Goal: Task Accomplishment & Management: Use online tool/utility

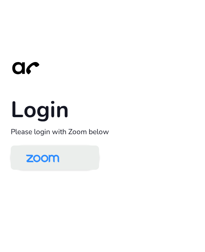
click at [66, 166] on img at bounding box center [43, 158] width 48 height 23
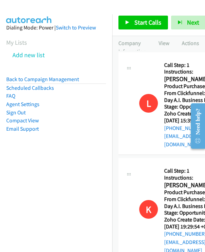
click at [141, 25] on span "Start Calls" at bounding box center [148, 22] width 27 height 8
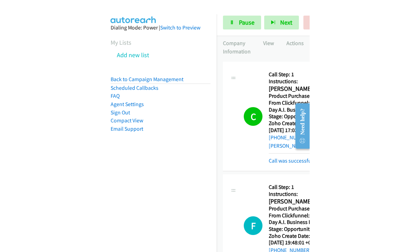
scroll to position [211, 14]
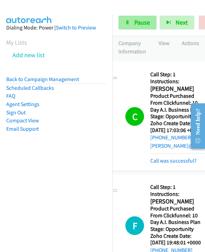
click at [141, 21] on span "Pause" at bounding box center [143, 22] width 16 height 8
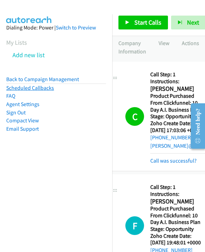
click at [45, 89] on link "Scheduled Callbacks" at bounding box center [30, 88] width 48 height 7
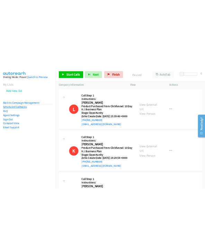
scroll to position [0, 0]
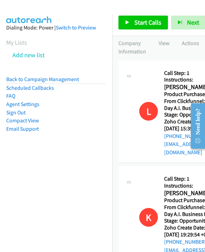
click at [147, 23] on span "Start Calls" at bounding box center [148, 22] width 27 height 8
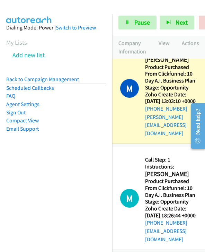
scroll to position [565, 18]
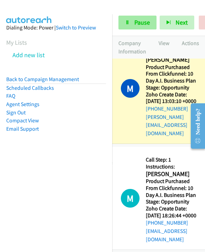
click at [139, 22] on span "Pause" at bounding box center [143, 22] width 16 height 8
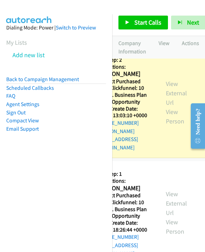
scroll to position [550, 69]
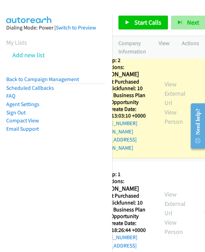
click at [188, 25] on span "Next" at bounding box center [193, 22] width 12 height 8
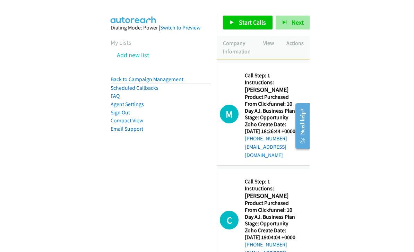
scroll to position [651, 24]
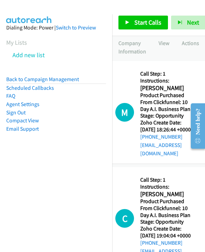
click at [161, 119] on h5 "Stage: Opportunity" at bounding box center [169, 115] width 57 height 7
click at [186, 77] on h5 "Call Step: 1" at bounding box center [169, 73] width 57 height 7
click at [188, 23] on span "Next" at bounding box center [193, 22] width 12 height 8
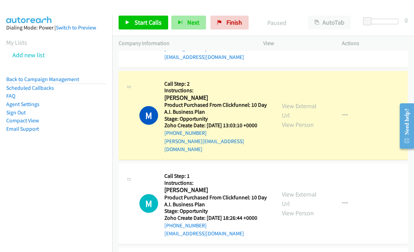
scroll to position [421, 0]
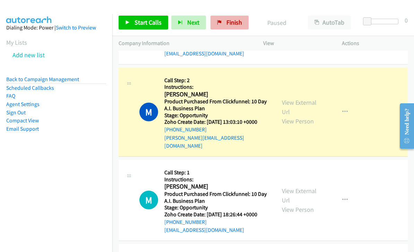
click at [205, 22] on span "Finish" at bounding box center [235, 22] width 16 height 8
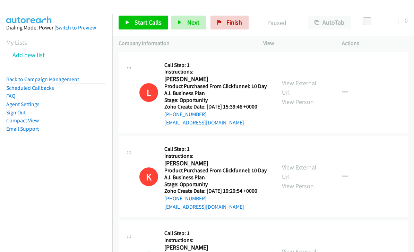
click at [151, 22] on span "Start Calls" at bounding box center [148, 22] width 27 height 8
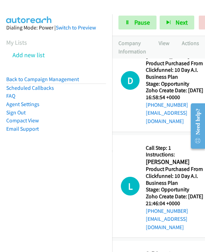
scroll to position [712, 19]
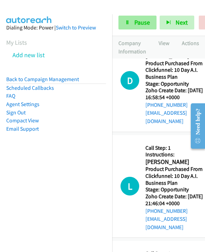
click at [142, 19] on span "Pause" at bounding box center [143, 22] width 16 height 8
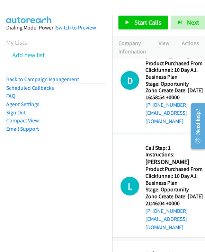
click at [150, 21] on span "Start Calls" at bounding box center [148, 22] width 27 height 8
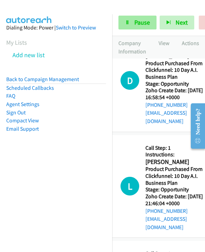
click at [145, 23] on span "Pause" at bounding box center [143, 22] width 16 height 8
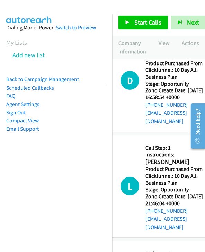
click at [145, 22] on span "Start Calls" at bounding box center [148, 22] width 27 height 8
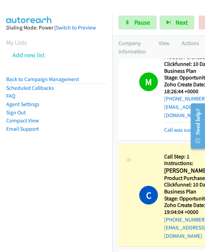
scroll to position [491, 28]
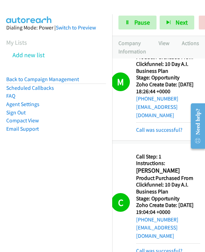
click at [158, 248] on link "Call was successful?" at bounding box center [159, 251] width 46 height 7
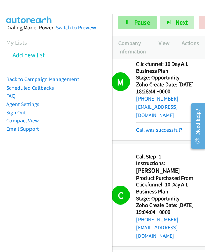
click at [140, 19] on span "Pause" at bounding box center [143, 22] width 16 height 8
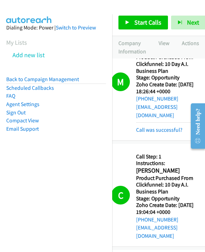
click at [141, 23] on span "Start Calls" at bounding box center [148, 22] width 27 height 8
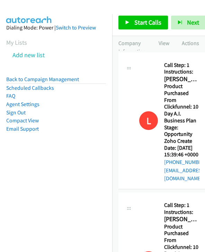
click at [148, 18] on span "Start Calls" at bounding box center [148, 22] width 27 height 8
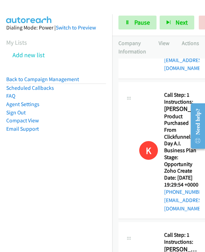
scroll to position [182, 0]
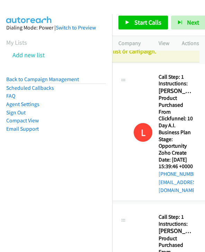
scroll to position [51, 6]
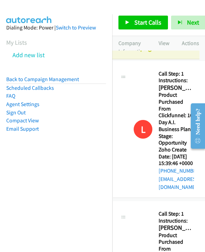
click at [155, 23] on span "Start Calls" at bounding box center [148, 22] width 27 height 8
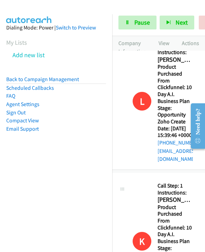
scroll to position [79, 7]
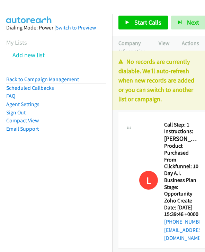
click at [154, 24] on span "Start Calls" at bounding box center [148, 22] width 27 height 8
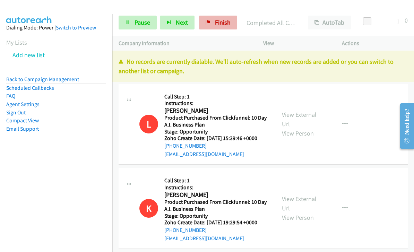
click at [205, 24] on span "Finish" at bounding box center [223, 22] width 16 height 8
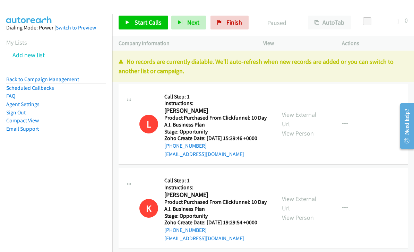
click at [152, 26] on span "Start Calls" at bounding box center [148, 22] width 27 height 8
click at [237, 23] on span "Finish" at bounding box center [235, 22] width 16 height 8
click at [277, 86] on div "L Callback Scheduled Call Step: 1 Instructions: [PERSON_NAME] America/Los_Angel…" at bounding box center [263, 124] width 289 height 81
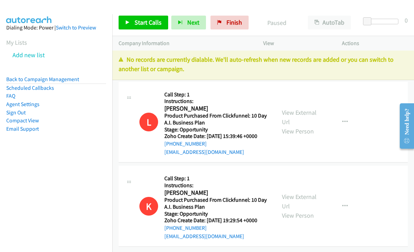
scroll to position [11, 0]
